Goal: Find specific page/section: Find specific page/section

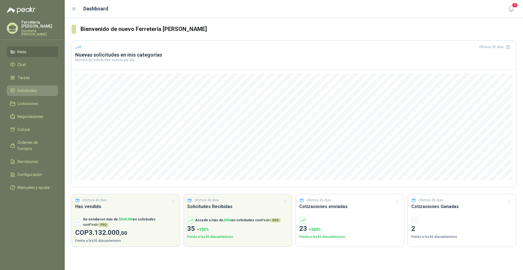
click at [28, 88] on span "Solicitudes" at bounding box center [26, 91] width 19 height 6
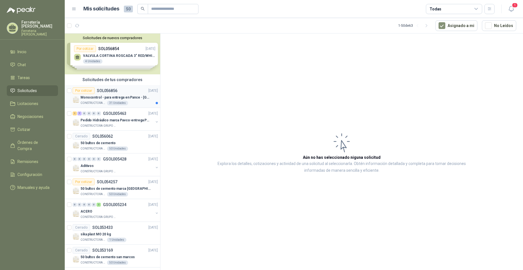
click at [125, 93] on div "Por cotizar SOL056856 [DATE]" at bounding box center [115, 90] width 85 height 7
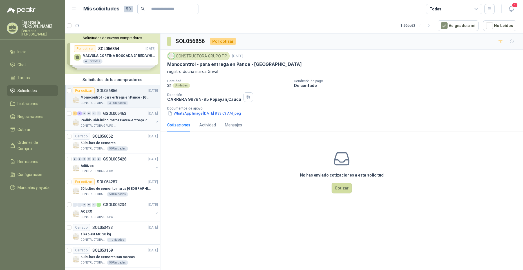
click at [119, 123] on p "Pedido Hidráulico marca Pavco-entrega Popayán" at bounding box center [116, 120] width 70 height 5
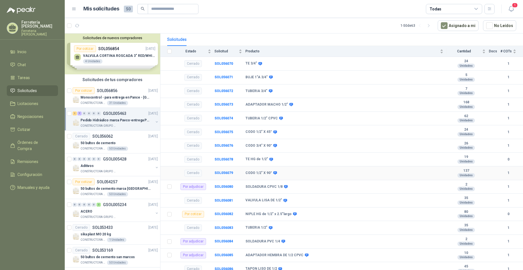
scroll to position [56, 0]
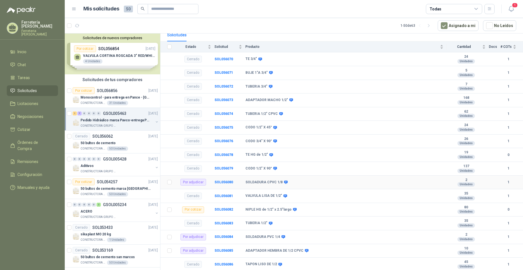
click at [192, 182] on div "Por adjudicar" at bounding box center [194, 182] width 26 height 7
click at [29, 126] on span "Cotizar" at bounding box center [23, 129] width 13 height 6
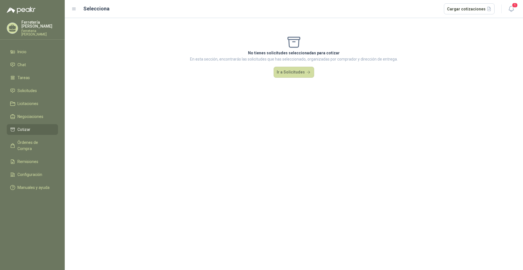
click at [31, 94] on ul "Inicio Chat Tareas Solicitudes Licitaciones Negociaciones Cotizar Órdenes de Co…" at bounding box center [32, 120] width 65 height 149
click at [25, 139] on span "Órdenes de Compra" at bounding box center [34, 145] width 35 height 12
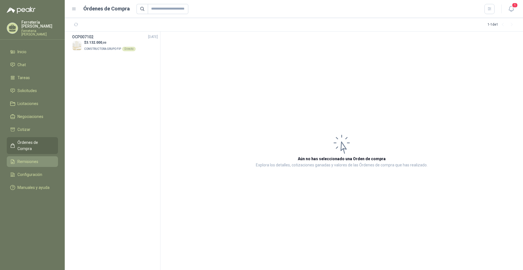
click at [23, 159] on span "Remisiones" at bounding box center [27, 162] width 21 height 6
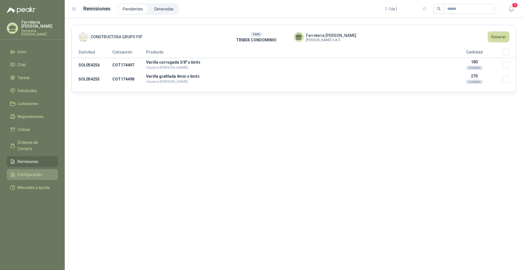
click at [34, 172] on span "Configuración" at bounding box center [29, 175] width 25 height 6
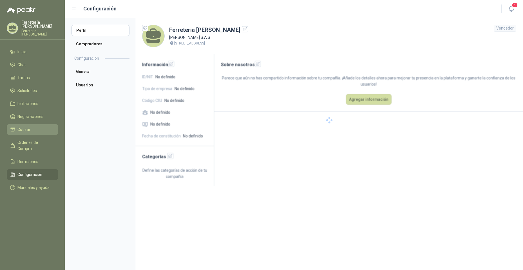
click at [34, 126] on li "Cotizar" at bounding box center [32, 129] width 44 height 6
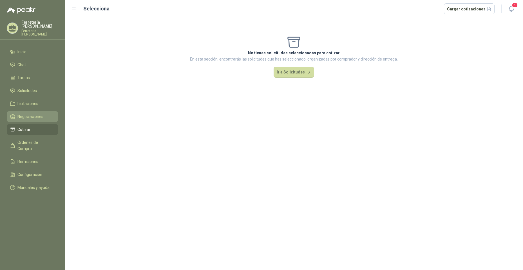
click at [33, 111] on link "Negociaciones" at bounding box center [32, 116] width 51 height 11
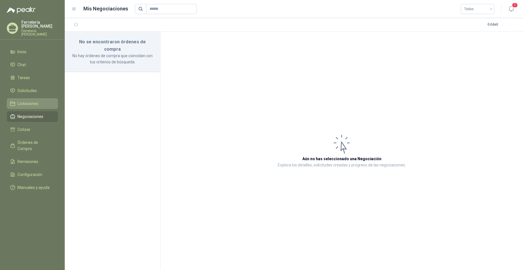
click at [32, 101] on span "Licitaciones" at bounding box center [27, 104] width 21 height 6
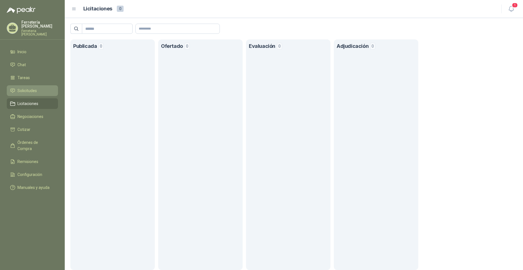
click at [26, 88] on span "Solicitudes" at bounding box center [26, 91] width 19 height 6
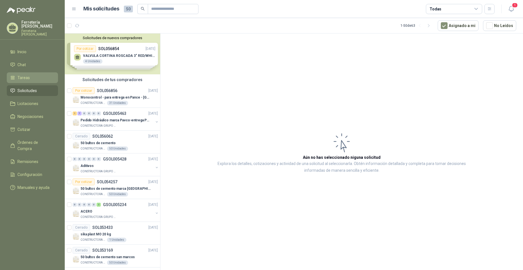
click at [25, 79] on link "Tareas" at bounding box center [32, 77] width 51 height 11
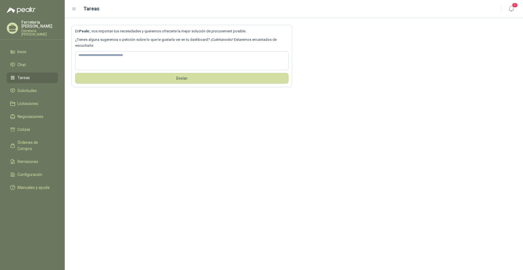
click at [27, 93] on ul "Inicio Chat Tareas Solicitudes Licitaciones Negociaciones Cotizar Órdenes de Co…" at bounding box center [32, 120] width 65 height 149
click at [29, 88] on span "Solicitudes" at bounding box center [26, 91] width 19 height 6
